Goal: Information Seeking & Learning: Learn about a topic

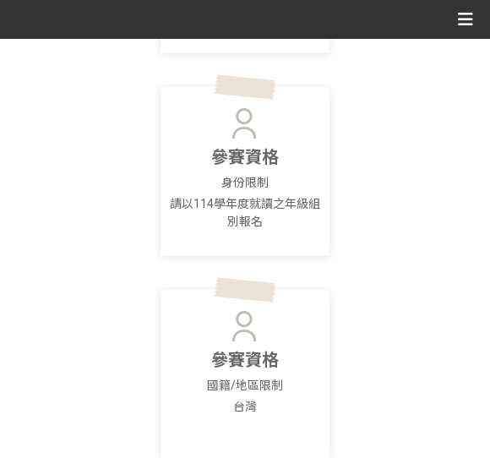
scroll to position [531, 0]
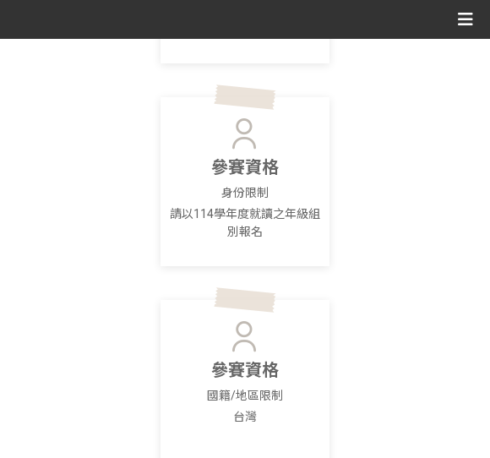
click at [263, 200] on p "身份限制" at bounding box center [245, 193] width 159 height 18
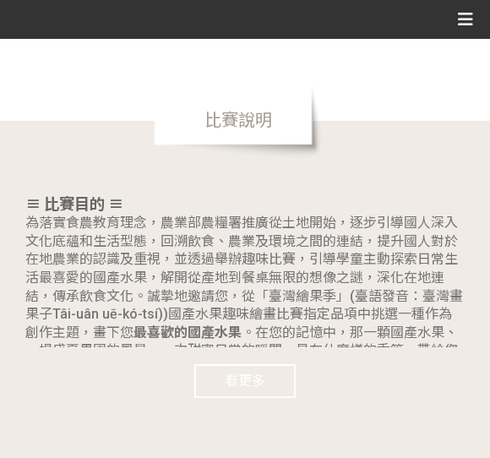
scroll to position [1200, 0]
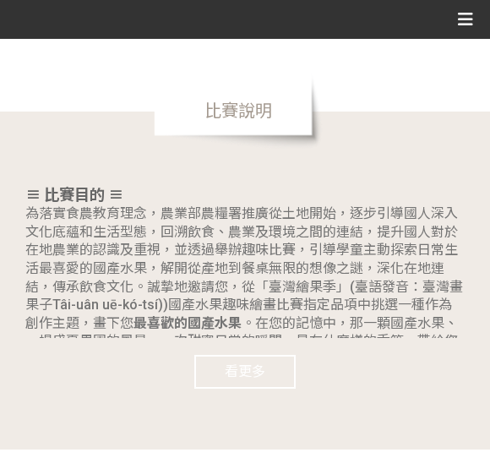
click at [264, 359] on button "看更多" at bounding box center [244, 372] width 101 height 34
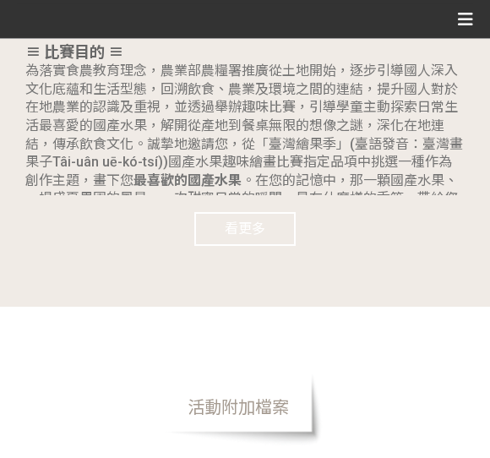
click at [263, 216] on button "看更多" at bounding box center [244, 230] width 101 height 34
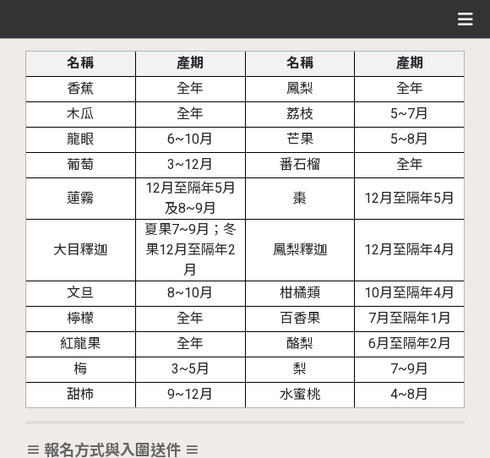
scroll to position [2113, 0]
